Goal: Task Accomplishment & Management: Manage account settings

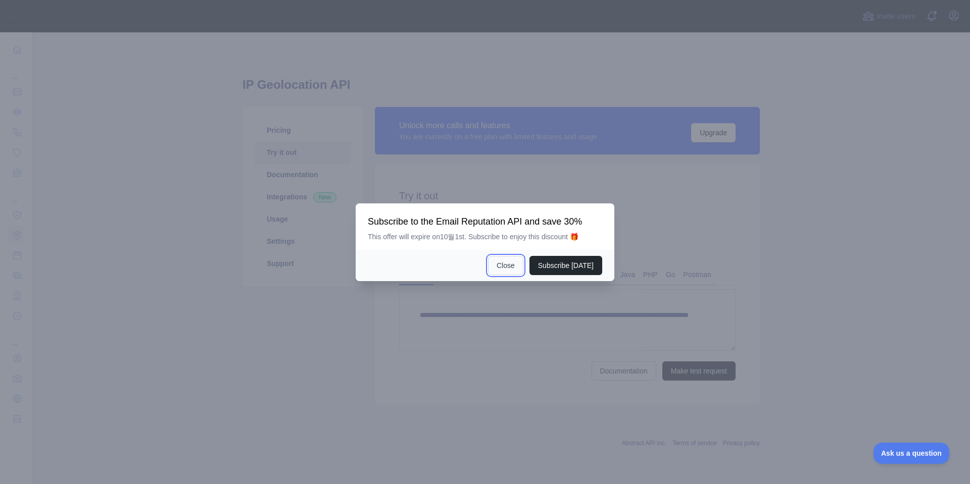
click at [507, 266] on button "Close" at bounding box center [505, 265] width 35 height 19
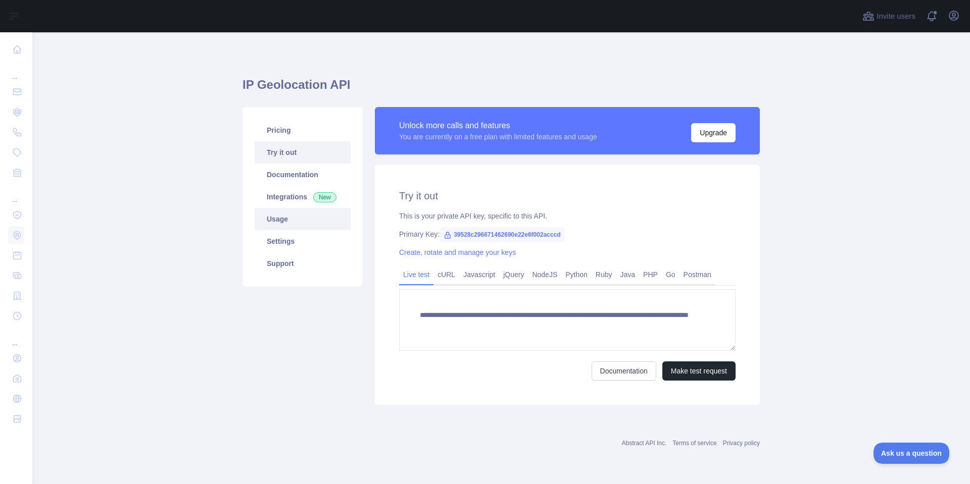
click at [274, 217] on link "Usage" at bounding box center [303, 219] width 96 height 22
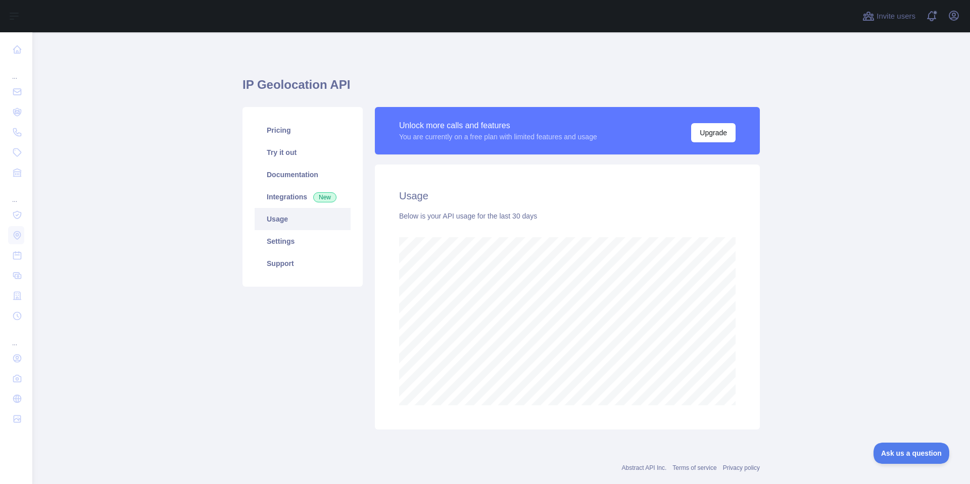
scroll to position [452, 930]
click at [844, 267] on main "IP Geolocation API Pricing Try it out Documentation Integrations New Usage Sett…" at bounding box center [500, 258] width 937 height 452
click at [857, 269] on main "IP Geolocation API Pricing Try it out Documentation Integrations New Usage Sett…" at bounding box center [500, 258] width 937 height 452
click at [866, 269] on main "IP Geolocation API Pricing Try it out Documentation Integrations New Usage Sett…" at bounding box center [500, 258] width 937 height 452
click at [877, 269] on main "IP Geolocation API Pricing Try it out Documentation Integrations New Usage Sett…" at bounding box center [500, 258] width 937 height 452
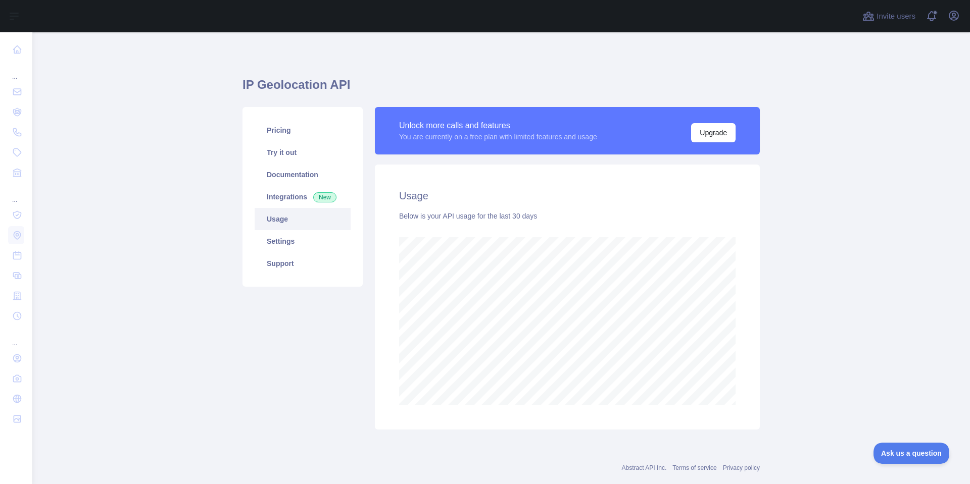
click at [855, 271] on main "IP Geolocation API Pricing Try it out Documentation Integrations New Usage Sett…" at bounding box center [500, 258] width 937 height 452
drag, startPoint x: 859, startPoint y: 270, endPoint x: 870, endPoint y: 270, distance: 11.1
click at [860, 270] on main "IP Geolocation API Pricing Try it out Documentation Integrations New Usage Sett…" at bounding box center [500, 258] width 937 height 452
click at [870, 270] on main "IP Geolocation API Pricing Try it out Documentation Integrations New Usage Sett…" at bounding box center [500, 258] width 937 height 452
click at [805, 253] on main "IP Geolocation API Pricing Try it out Documentation Integrations New Usage Sett…" at bounding box center [500, 258] width 937 height 452
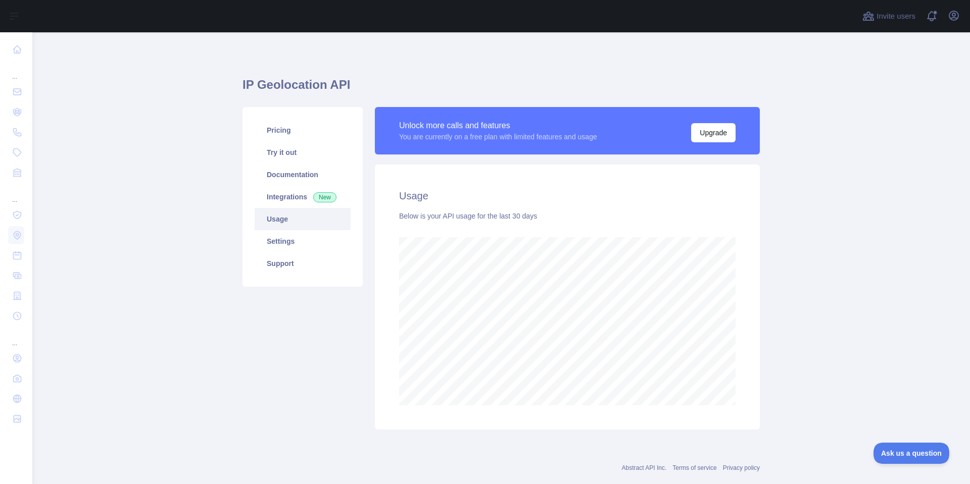
click at [832, 248] on main "IP Geolocation API Pricing Try it out Documentation Integrations New Usage Sett…" at bounding box center [500, 258] width 937 height 452
